Goal: Information Seeking & Learning: Learn about a topic

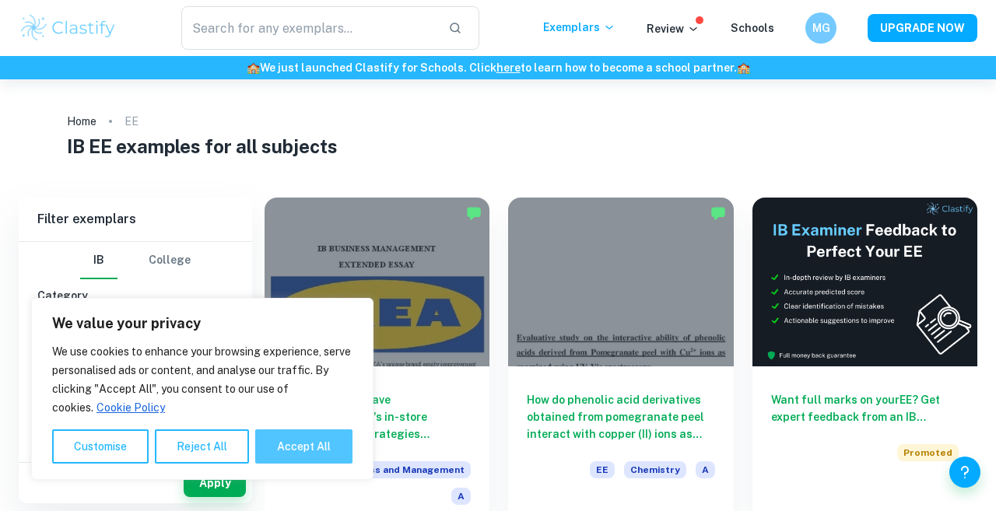
drag, startPoint x: 0, startPoint y: 0, endPoint x: 309, endPoint y: 455, distance: 550.2
click at [309, 455] on button "Accept All" at bounding box center [303, 447] width 97 height 34
checkbox input "true"
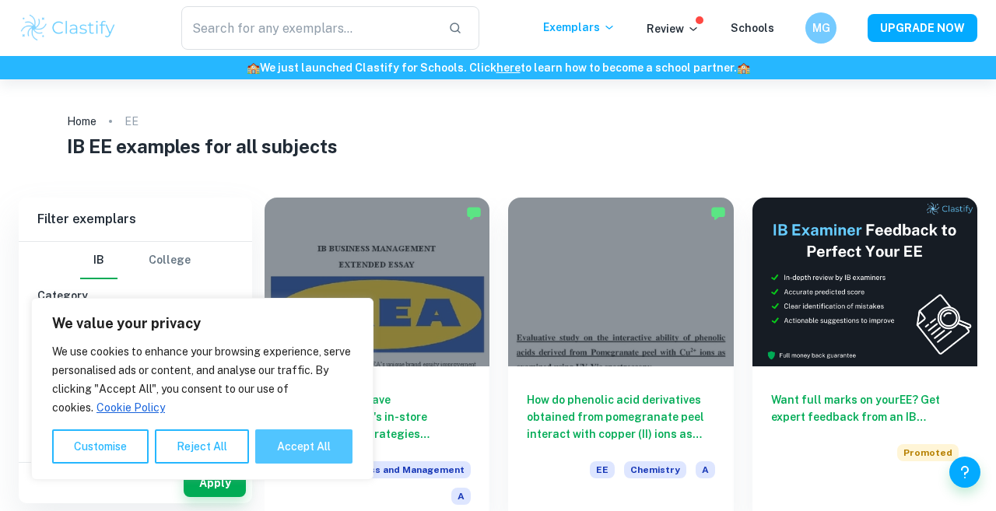
checkbox input "true"
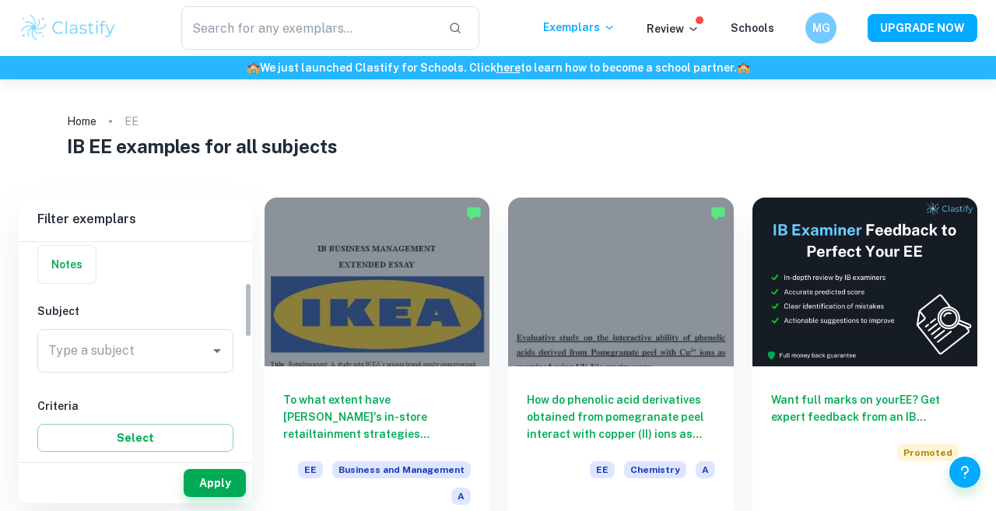
scroll to position [161, 0]
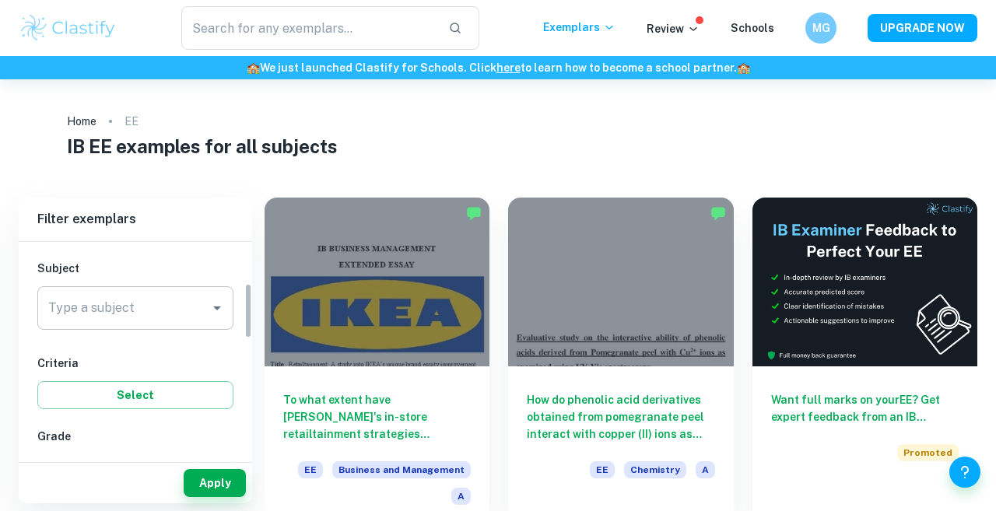
click at [205, 296] on div "Type a subject" at bounding box center [135, 308] width 196 height 44
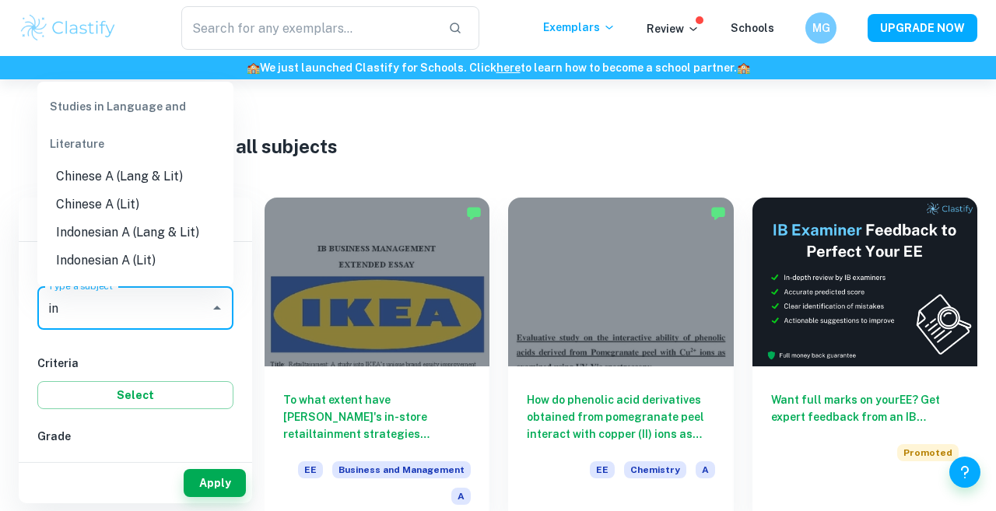
type input "i"
type input "eng"
click at [154, 199] on li "English A (Lit)" at bounding box center [135, 205] width 196 height 28
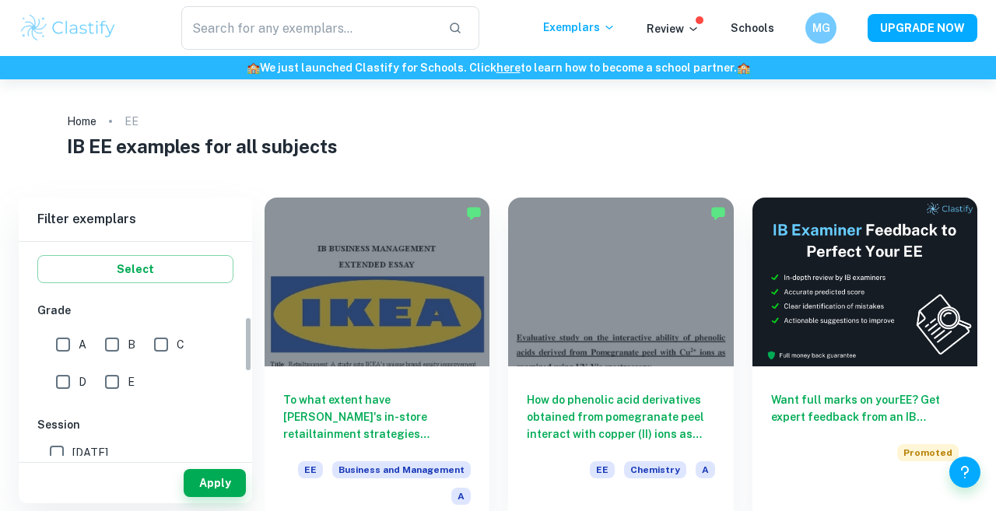
scroll to position [293, 0]
click at [64, 337] on input "A" at bounding box center [62, 338] width 31 height 31
checkbox input "true"
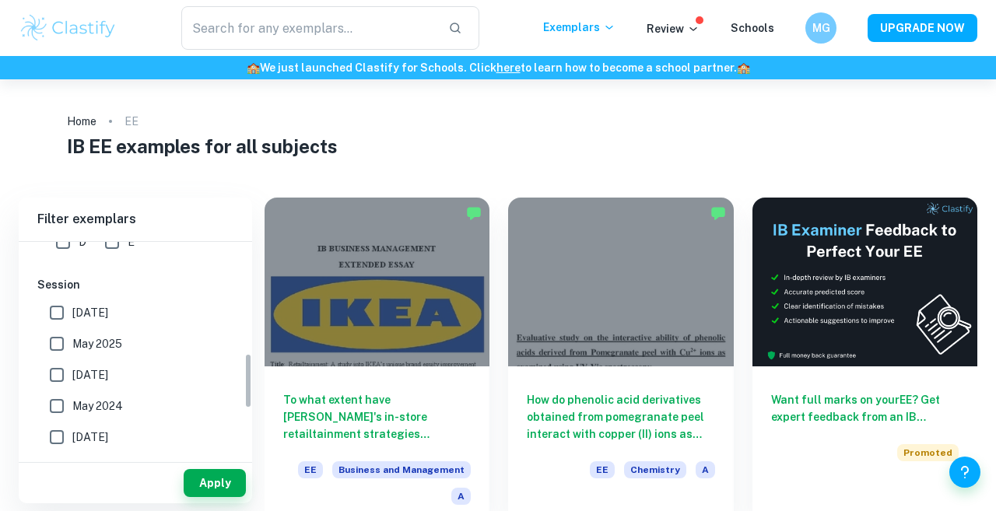
scroll to position [431, 0]
click at [65, 305] on input "[DATE]" at bounding box center [56, 308] width 31 height 31
checkbox input "true"
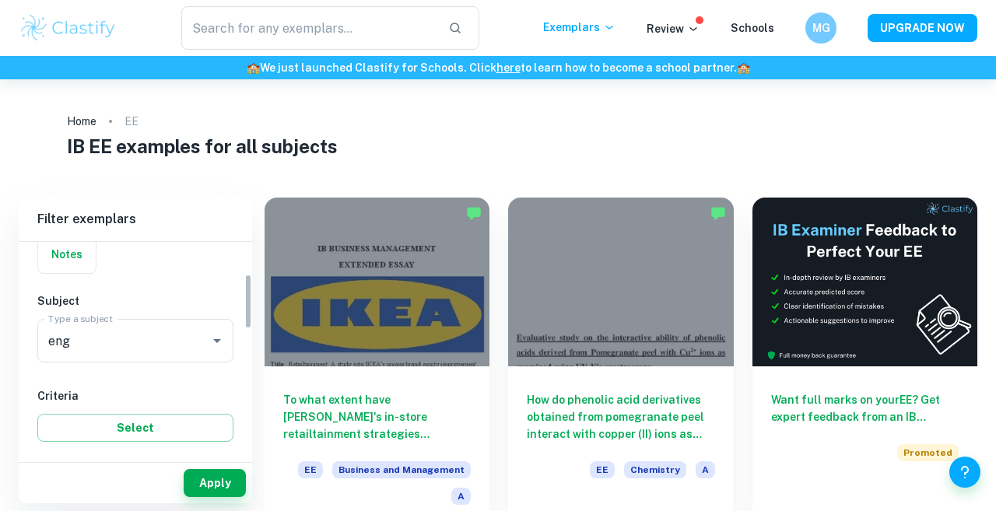
scroll to position [167, 0]
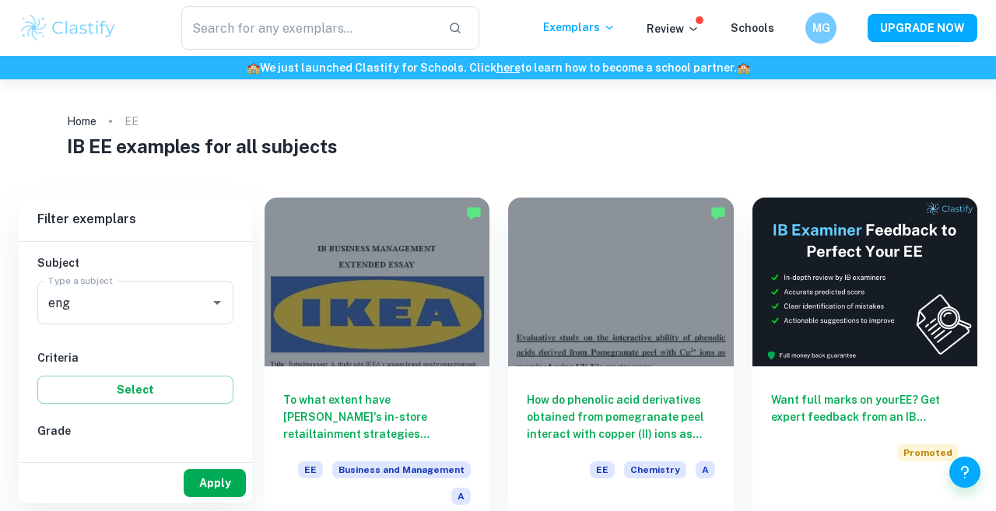
click at [219, 479] on button "Apply" at bounding box center [215, 483] width 62 height 28
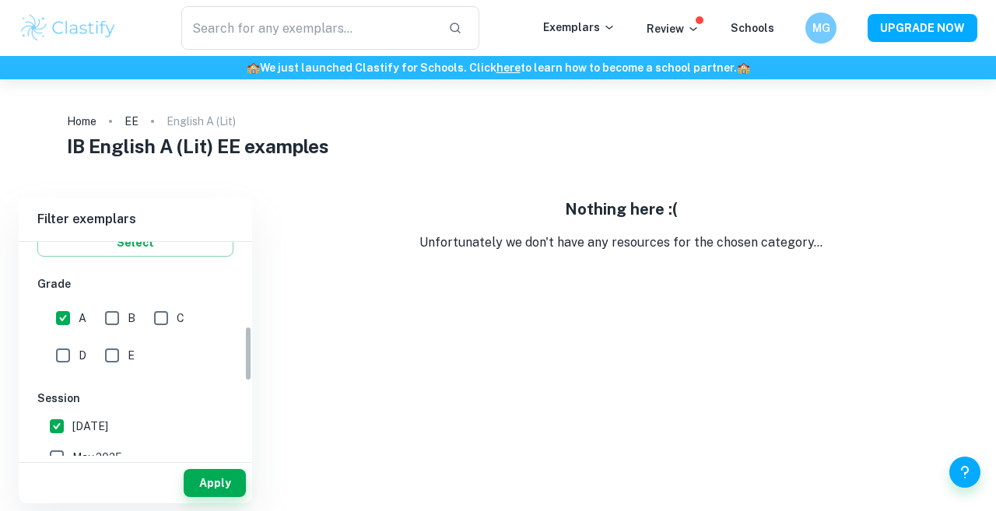
scroll to position [367, 0]
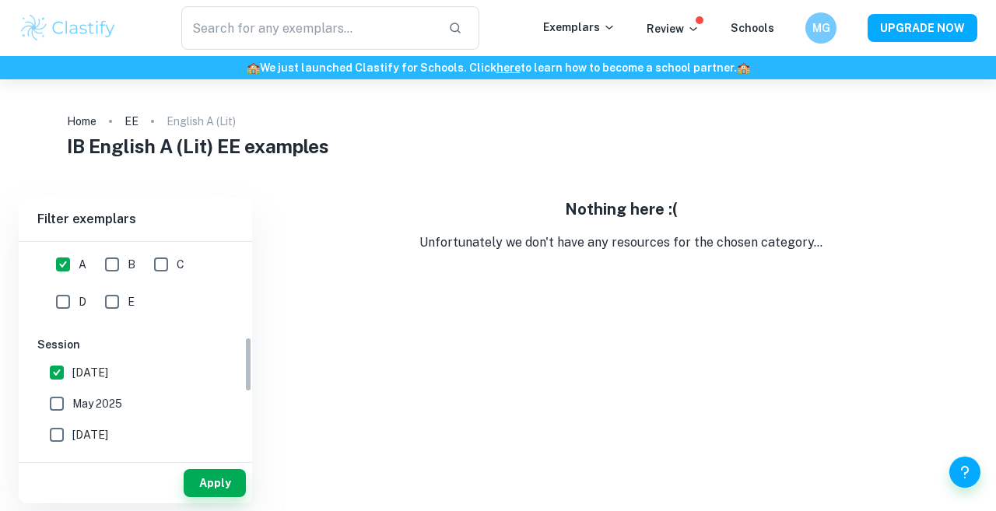
click at [65, 400] on input "May 2025" at bounding box center [56, 403] width 31 height 31
checkbox input "true"
click at [212, 466] on div "Apply" at bounding box center [135, 483] width 233 height 40
click at [212, 476] on button "Apply" at bounding box center [215, 483] width 62 height 28
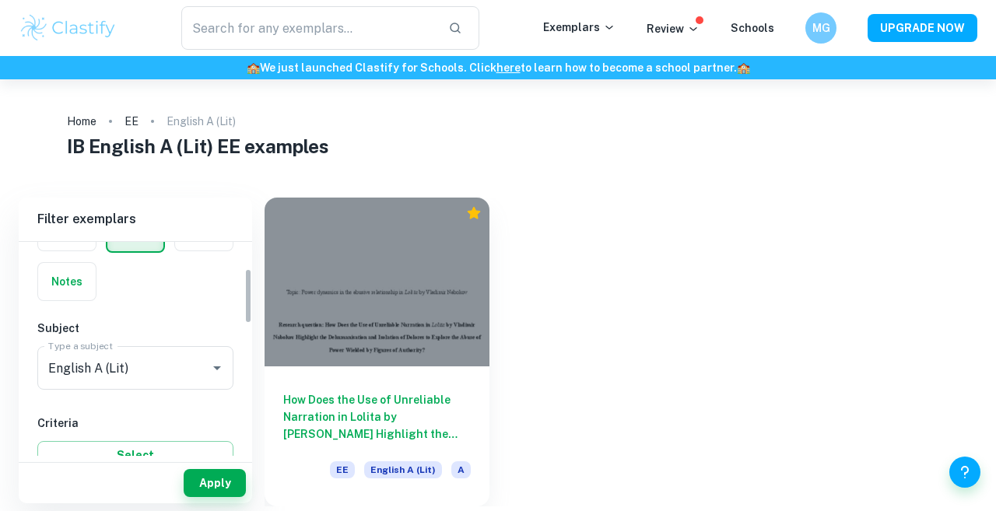
scroll to position [100, 0]
click at [100, 377] on input "English A (Lit)" at bounding box center [113, 370] width 139 height 30
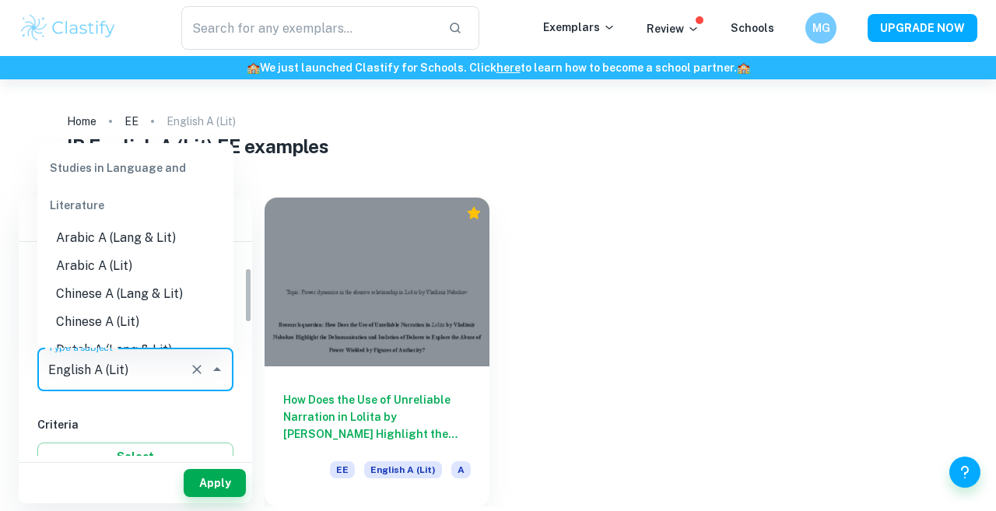
scroll to position [100, 0]
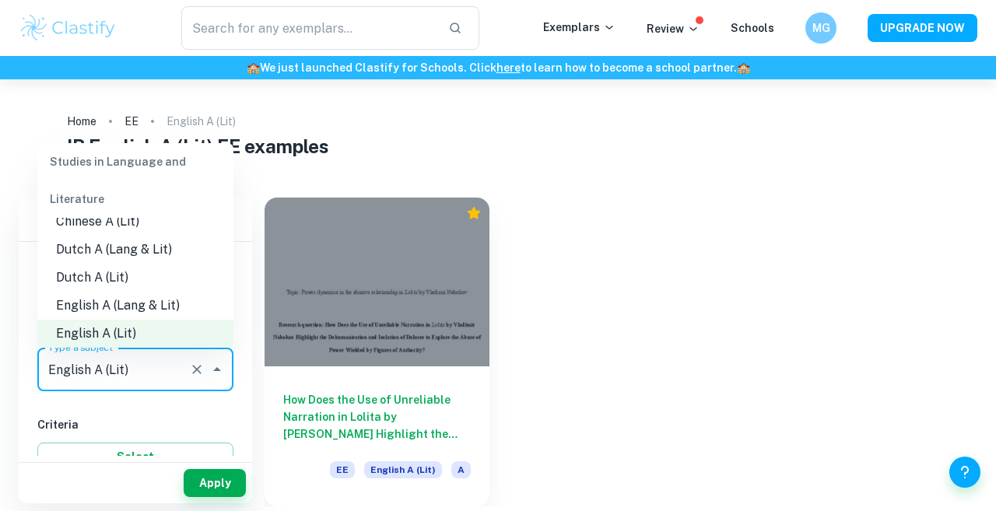
click at [132, 307] on li "English A (Lang & Lit)" at bounding box center [135, 306] width 196 height 28
type input "English A (Lang & Lit)"
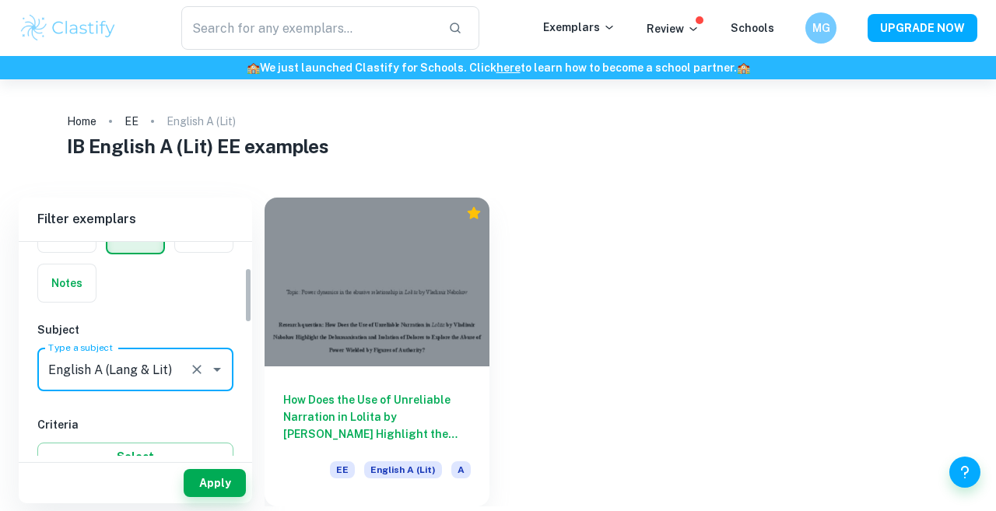
click at [235, 503] on div "Filter exemplars IB College Category IA EE TOK Notes Subject Type a subject Eng…" at bounding box center [498, 352] width 959 height 309
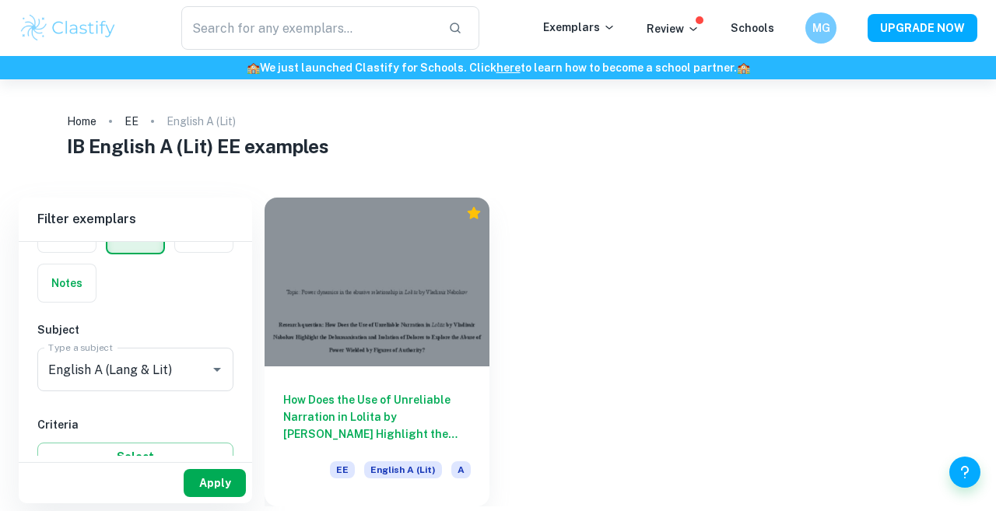
click at [235, 493] on button "Apply" at bounding box center [215, 483] width 62 height 28
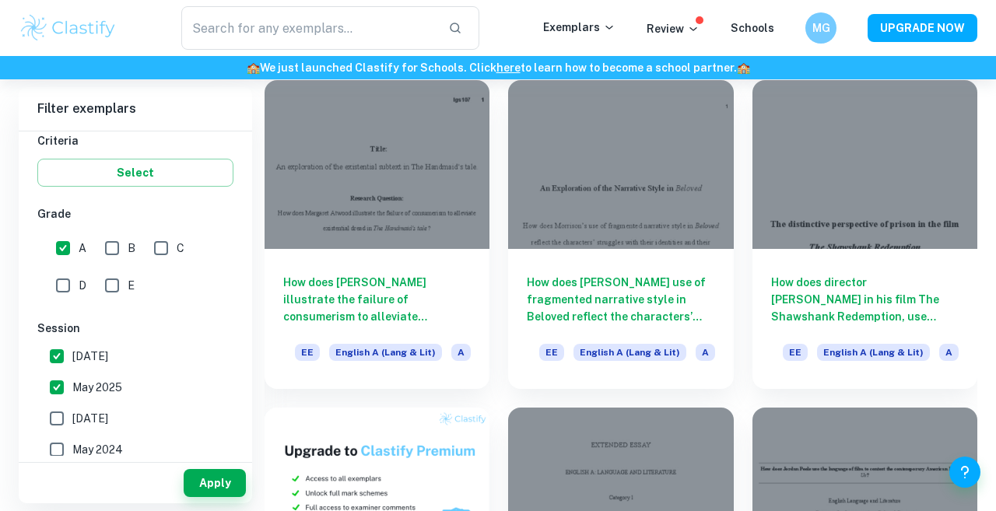
scroll to position [447, 0]
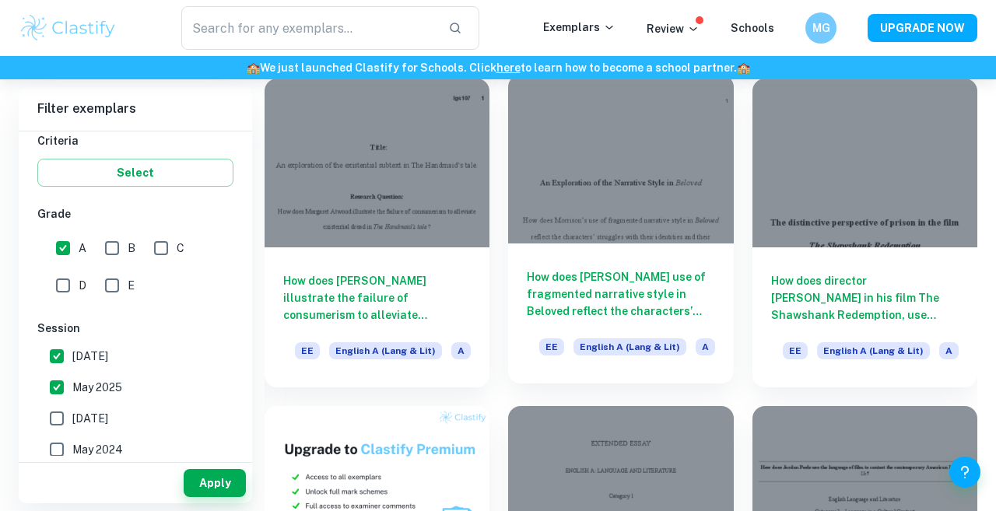
click at [580, 296] on h6 "How does [PERSON_NAME] use of fragmented narrative style in Beloved reflect the…" at bounding box center [621, 293] width 188 height 51
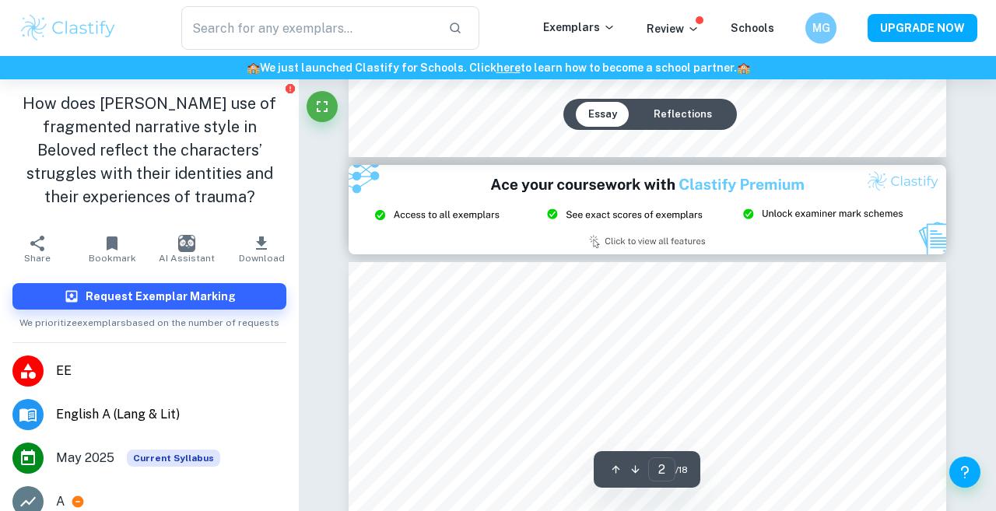
type input "3"
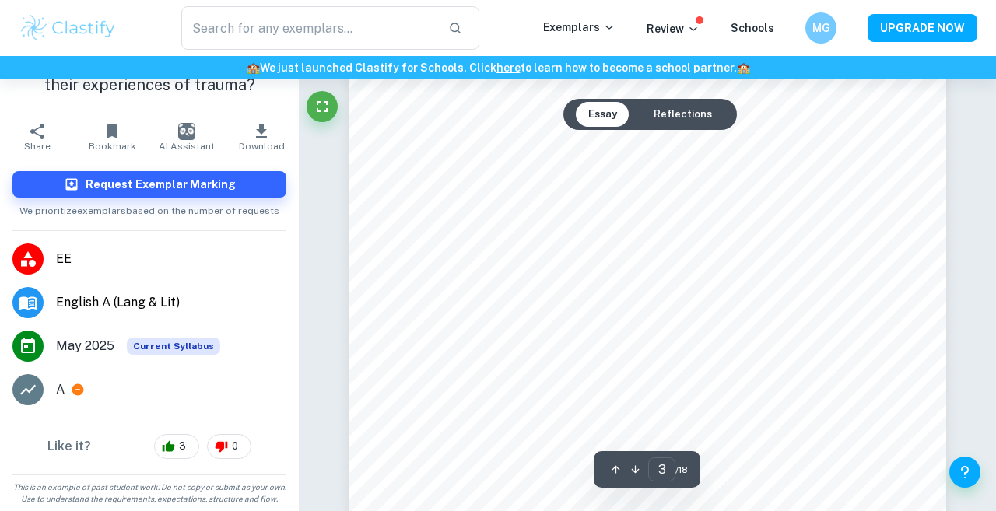
scroll to position [1879, 0]
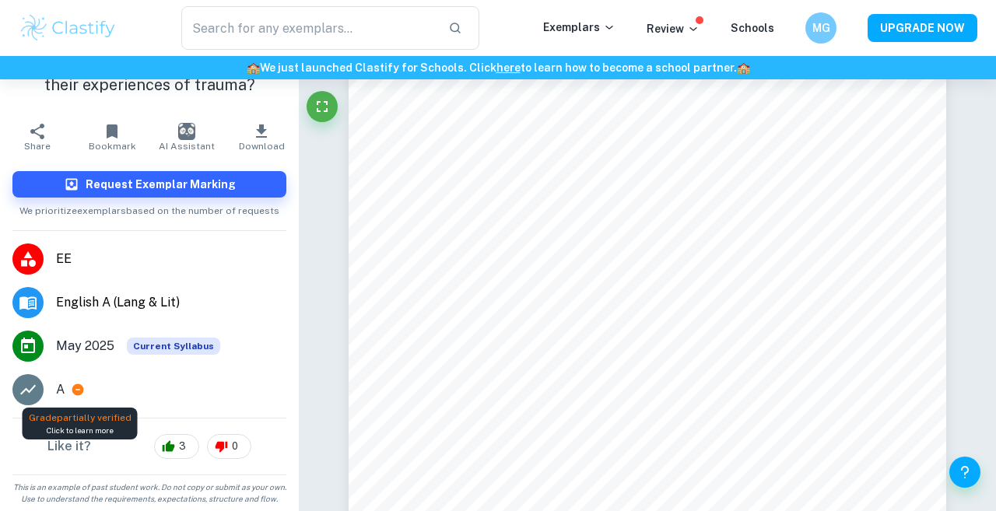
click at [80, 392] on icon at bounding box center [78, 390] width 12 height 12
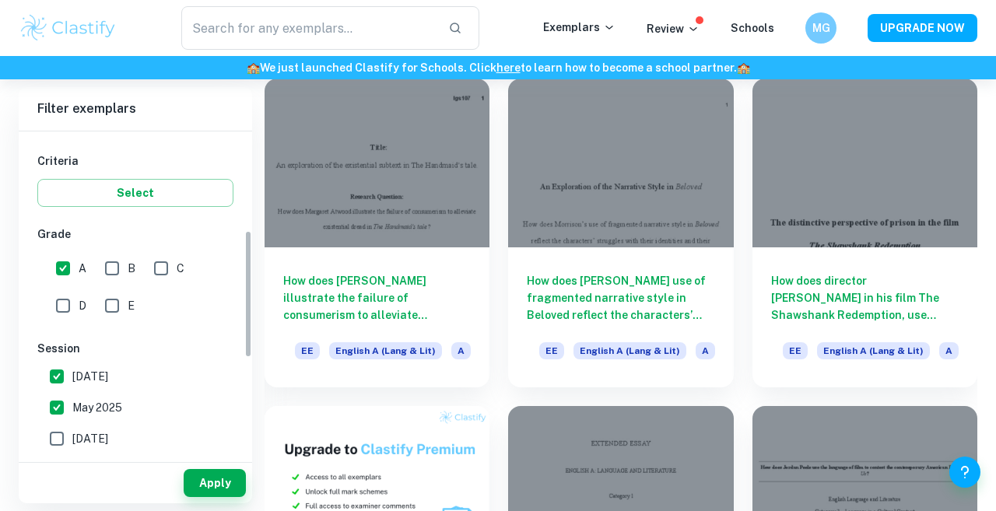
scroll to position [254, 0]
click at [62, 400] on input "May 2025" at bounding box center [56, 406] width 31 height 31
click at [211, 477] on button "Apply" at bounding box center [215, 483] width 62 height 28
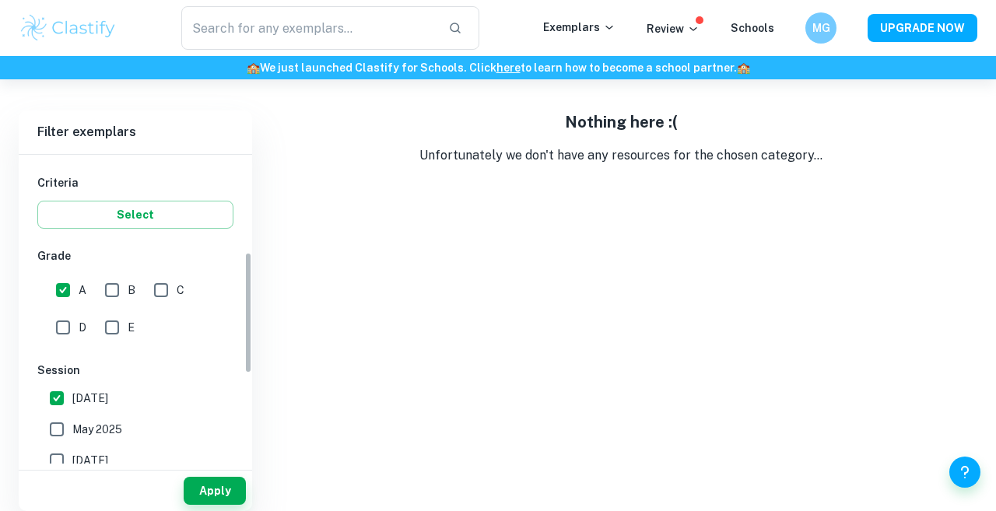
scroll to position [79, 0]
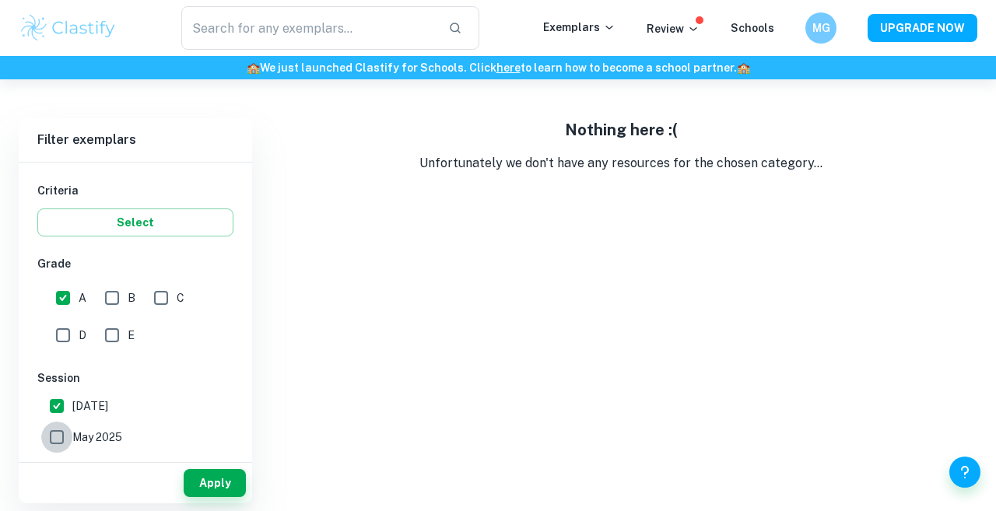
click at [60, 432] on input "May 2025" at bounding box center [56, 437] width 31 height 31
checkbox input "true"
click at [54, 399] on input "[DATE]" at bounding box center [56, 406] width 31 height 31
checkbox input "false"
click at [216, 481] on button "Apply" at bounding box center [215, 483] width 62 height 28
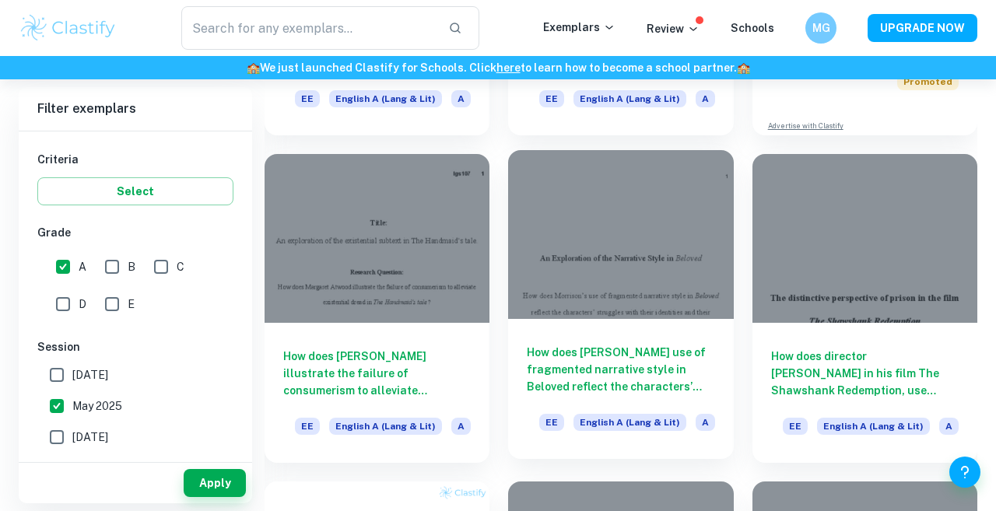
scroll to position [381, 0]
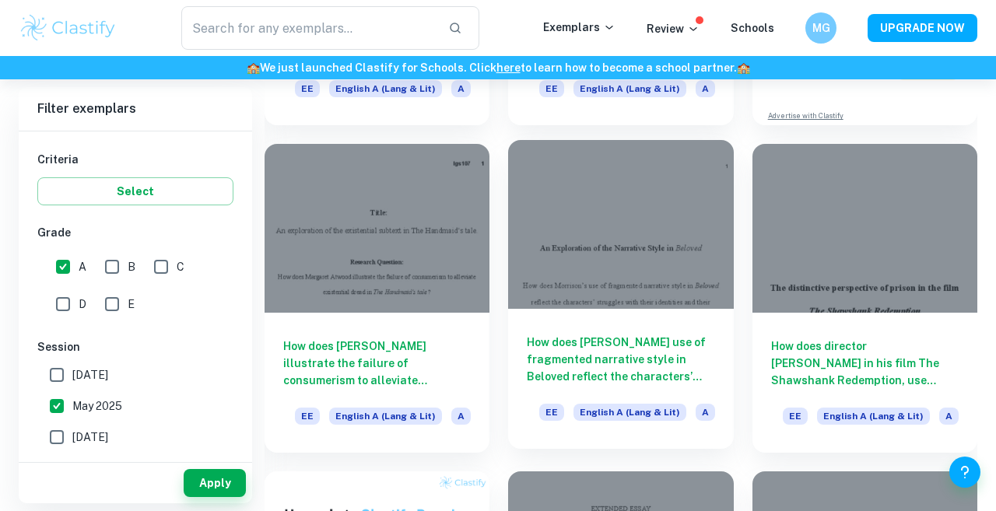
click at [605, 377] on h6 "How does [PERSON_NAME] use of fragmented narrative style in Beloved reflect the…" at bounding box center [621, 359] width 188 height 51
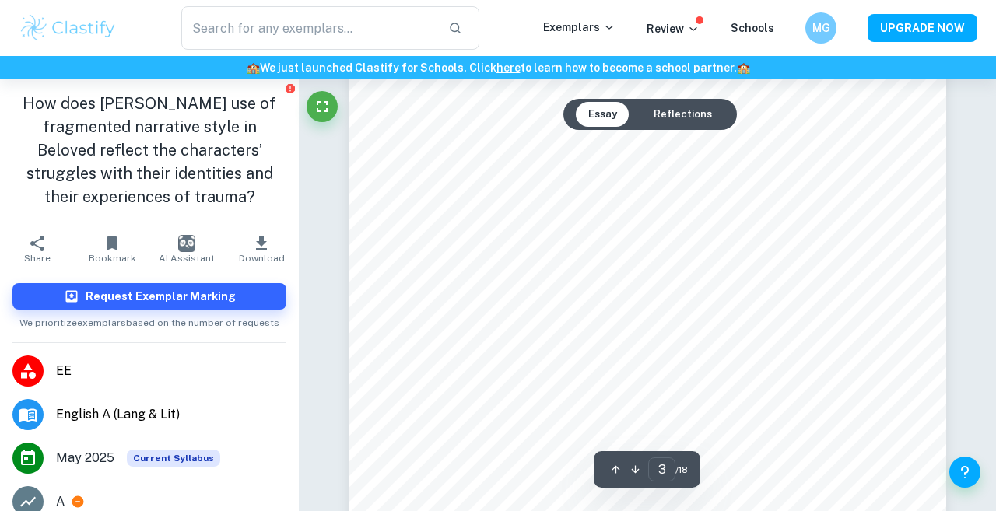
scroll to position [1834, 0]
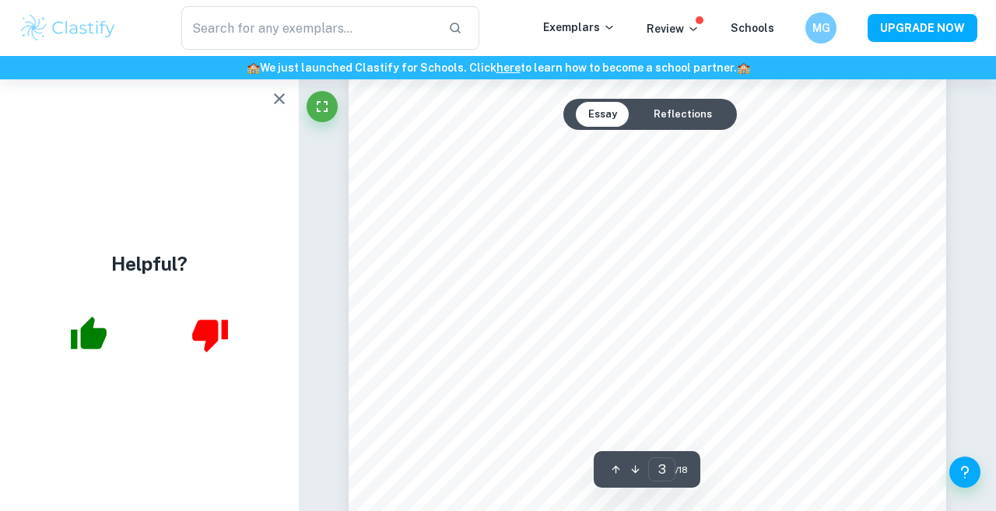
click at [274, 101] on icon "button" at bounding box center [279, 98] width 19 height 19
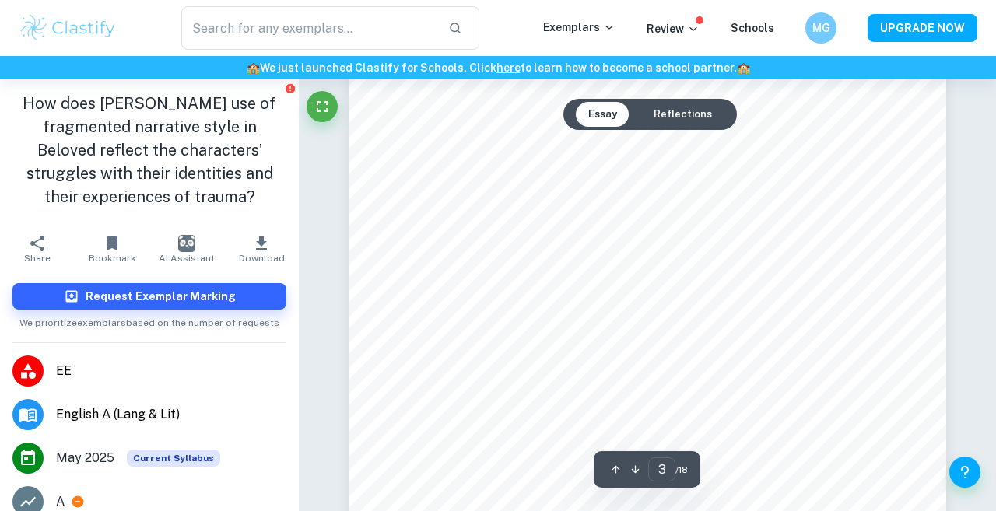
scroll to position [1842, 0]
click at [433, 2] on div "​ Exemplars Review Schools MG UPGRADE NOW" at bounding box center [498, 28] width 996 height 56
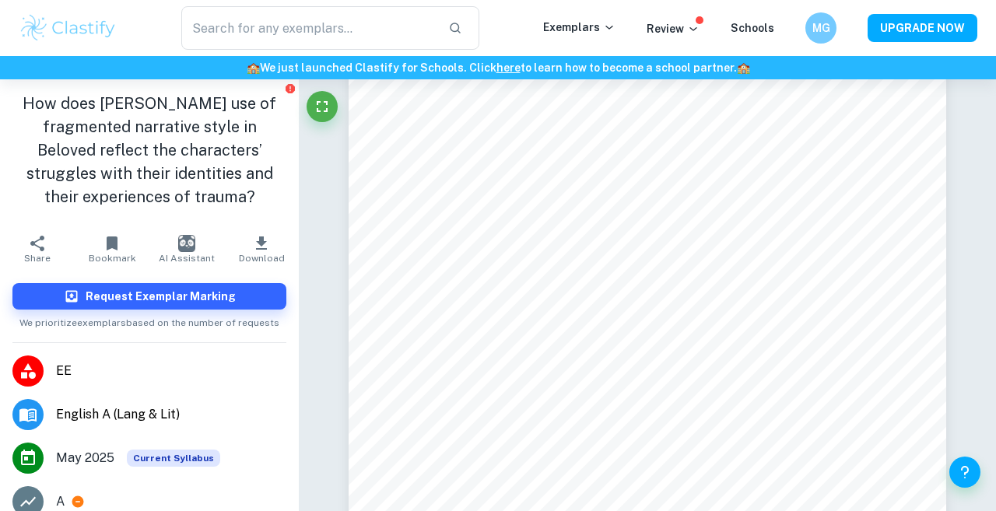
click at [897, 4] on div "​ Exemplars Review Schools MG UPGRADE NOW" at bounding box center [498, 28] width 996 height 56
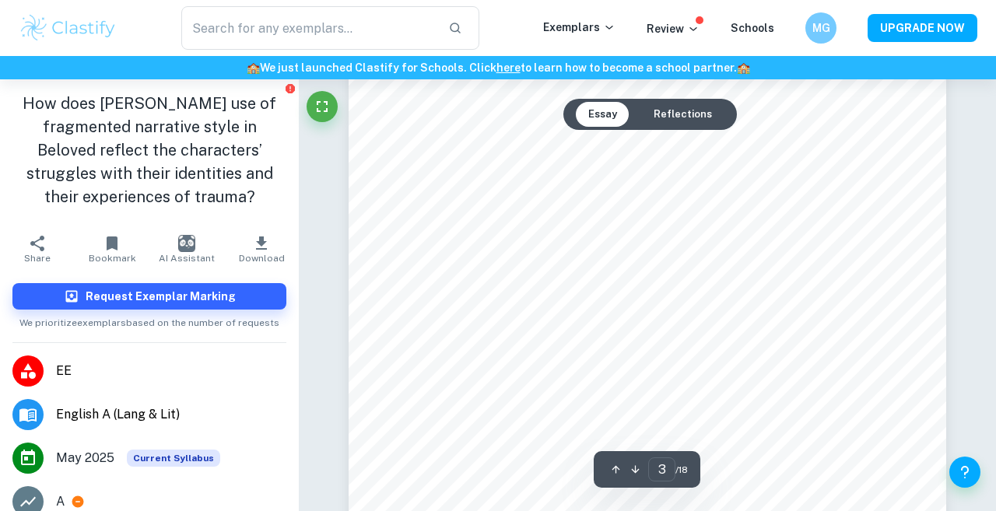
click at [426, 3] on div "​ Exemplars Review Schools MG UPGRADE NOW" at bounding box center [498, 28] width 996 height 56
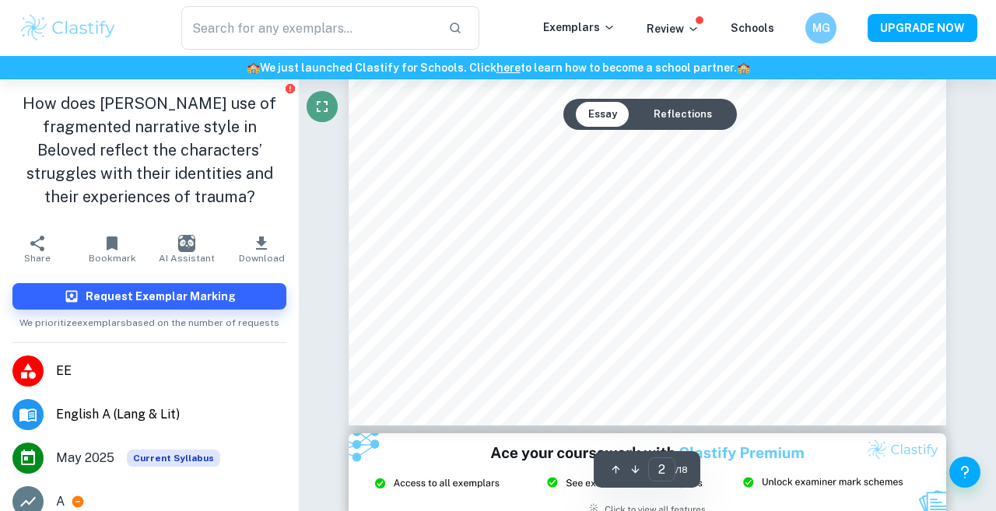
click at [317, 101] on icon "Fullscreen" at bounding box center [322, 106] width 11 height 11
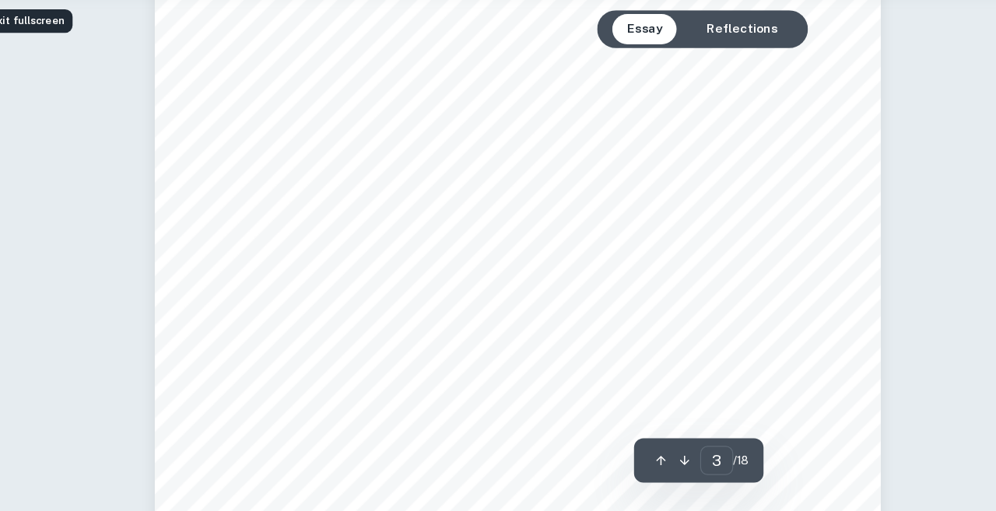
scroll to position [1837, 0]
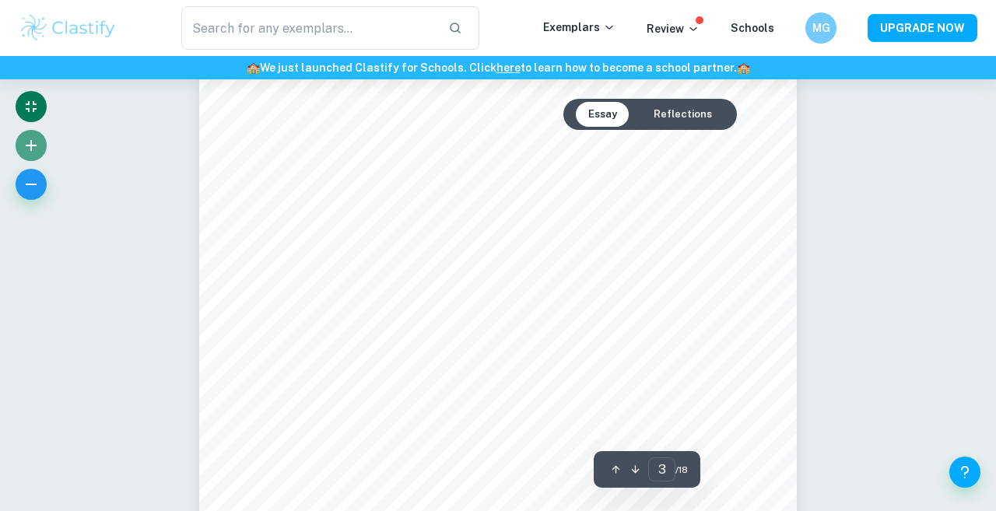
click at [24, 156] on button "button" at bounding box center [31, 145] width 31 height 31
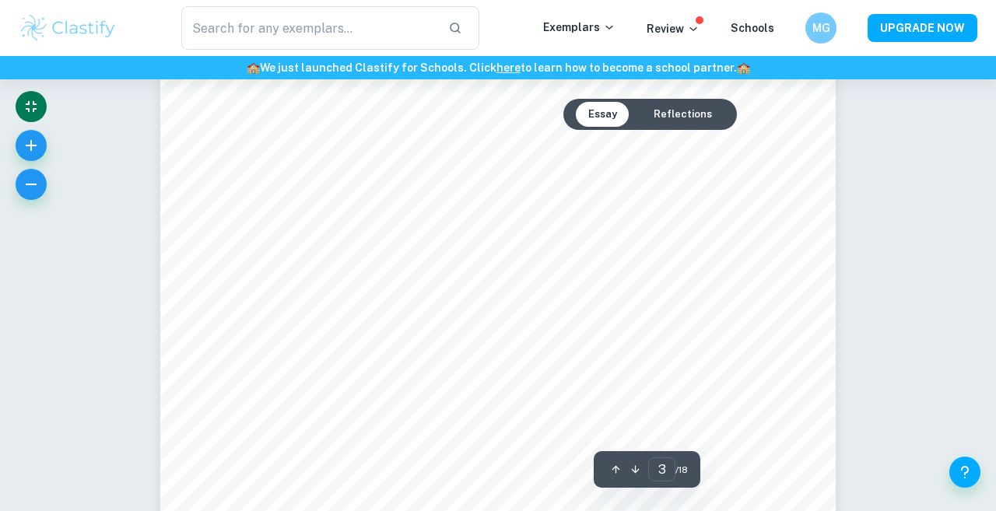
click at [696, 114] on button "Reflections" at bounding box center [682, 114] width 83 height 25
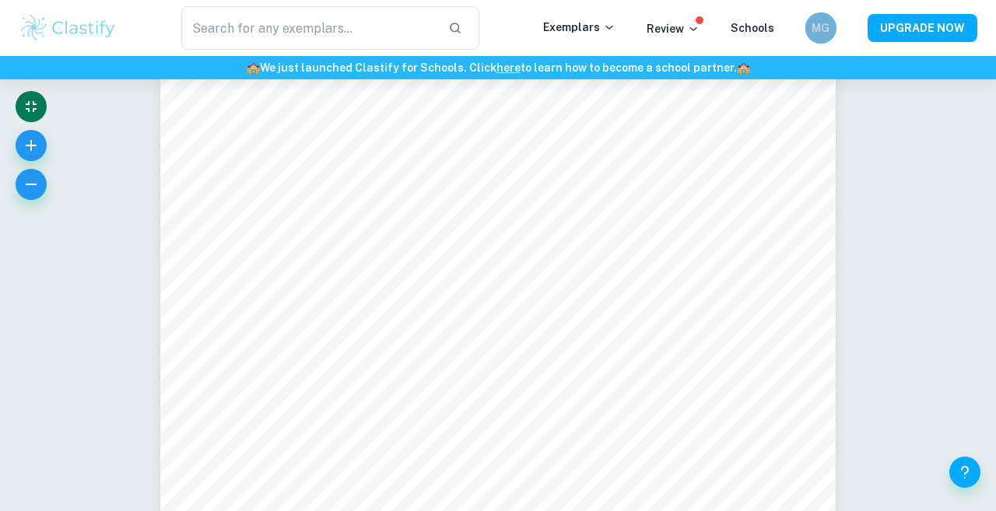
click at [820, 29] on h6 "MG" at bounding box center [821, 27] width 18 height 17
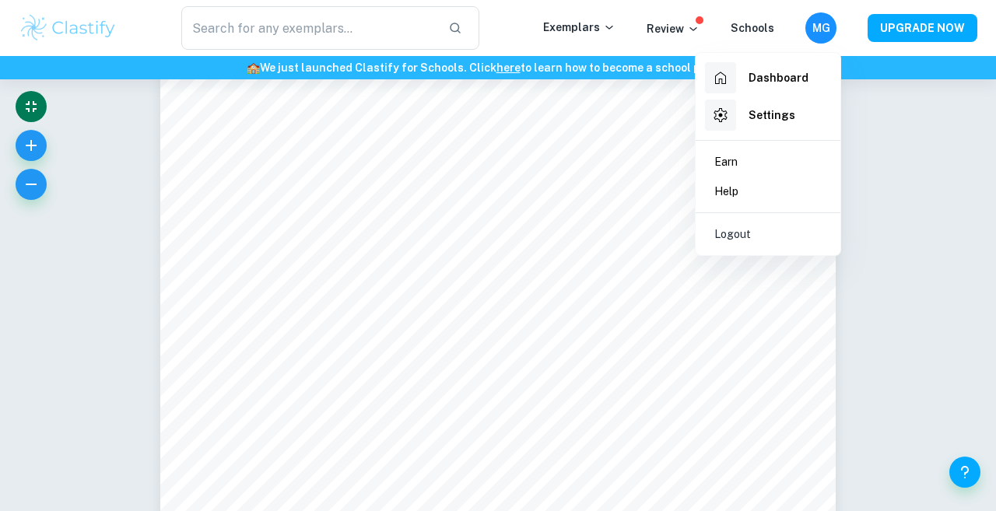
click at [820, 29] on div at bounding box center [498, 255] width 996 height 511
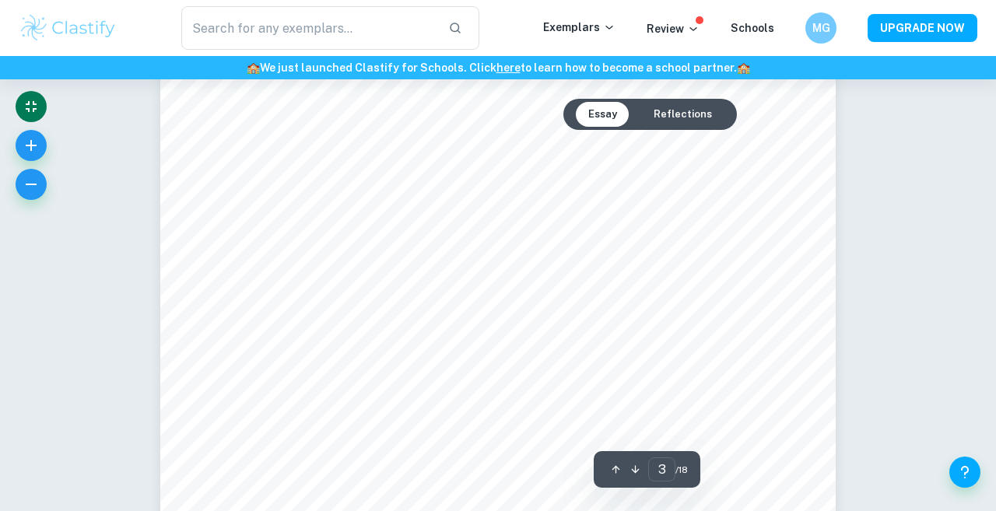
scroll to position [2076, 0]
type input "4"
